Goal: Find specific page/section: Find specific page/section

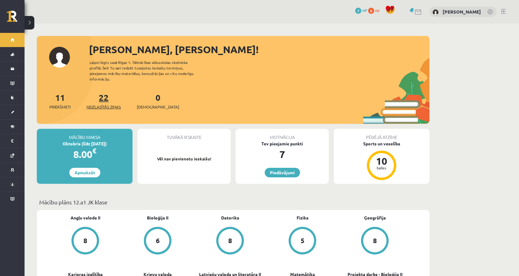
click at [105, 94] on link "22 Neizlasītās ziņas" at bounding box center [104, 101] width 34 height 18
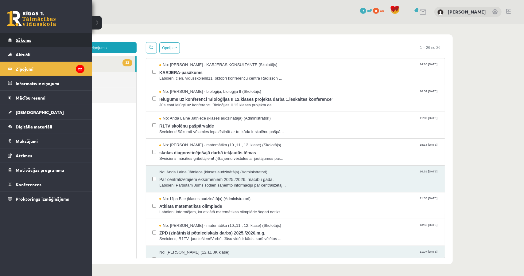
click at [20, 39] on span "Sākums" at bounding box center [24, 40] width 16 height 6
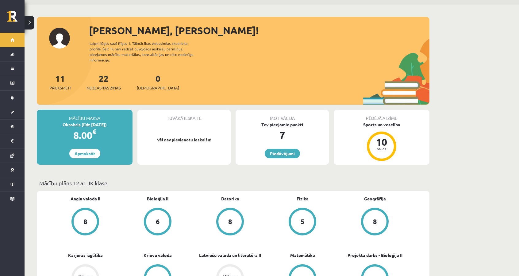
scroll to position [153, 0]
